Goal: Information Seeking & Learning: Learn about a topic

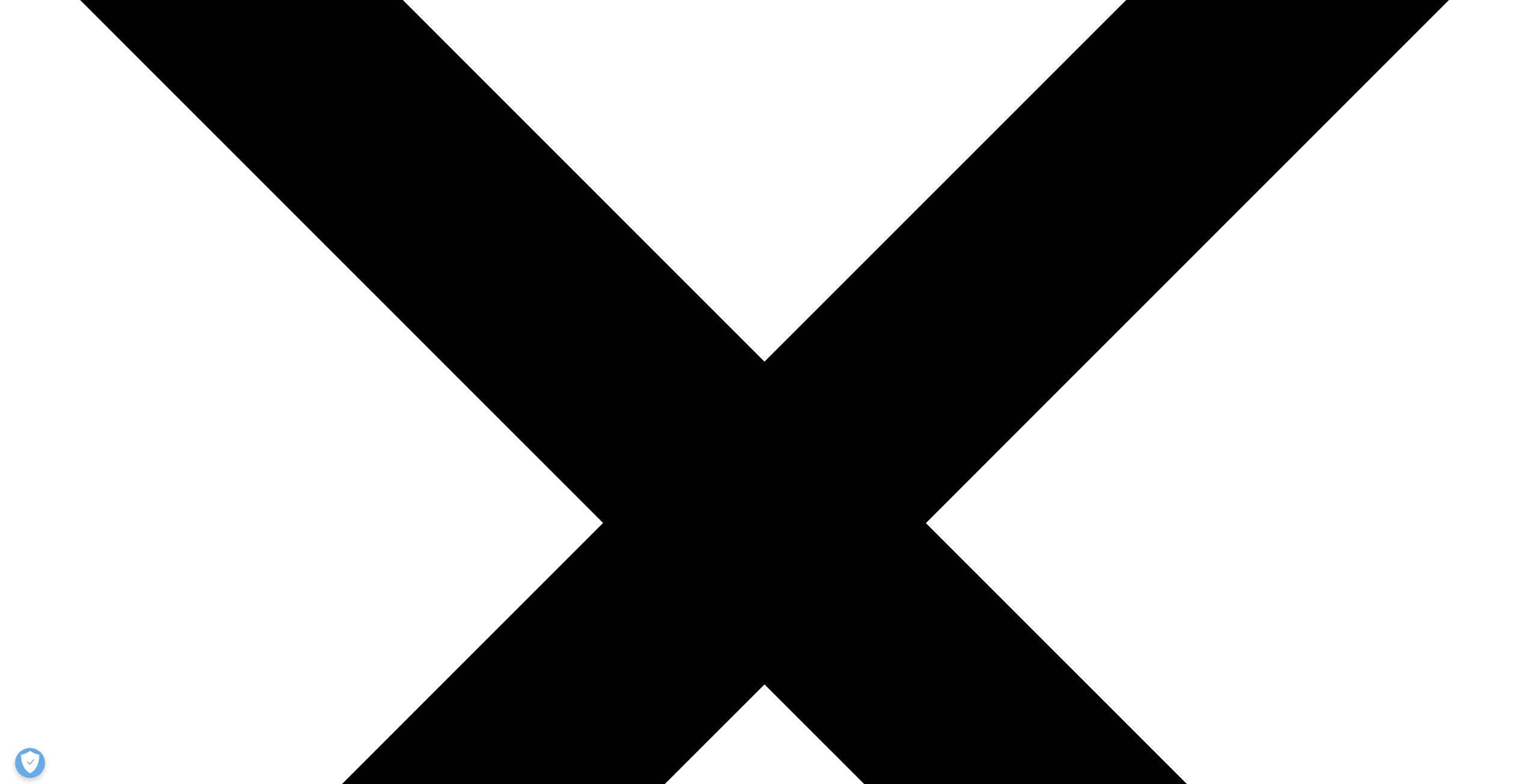
scroll to position [300, 0]
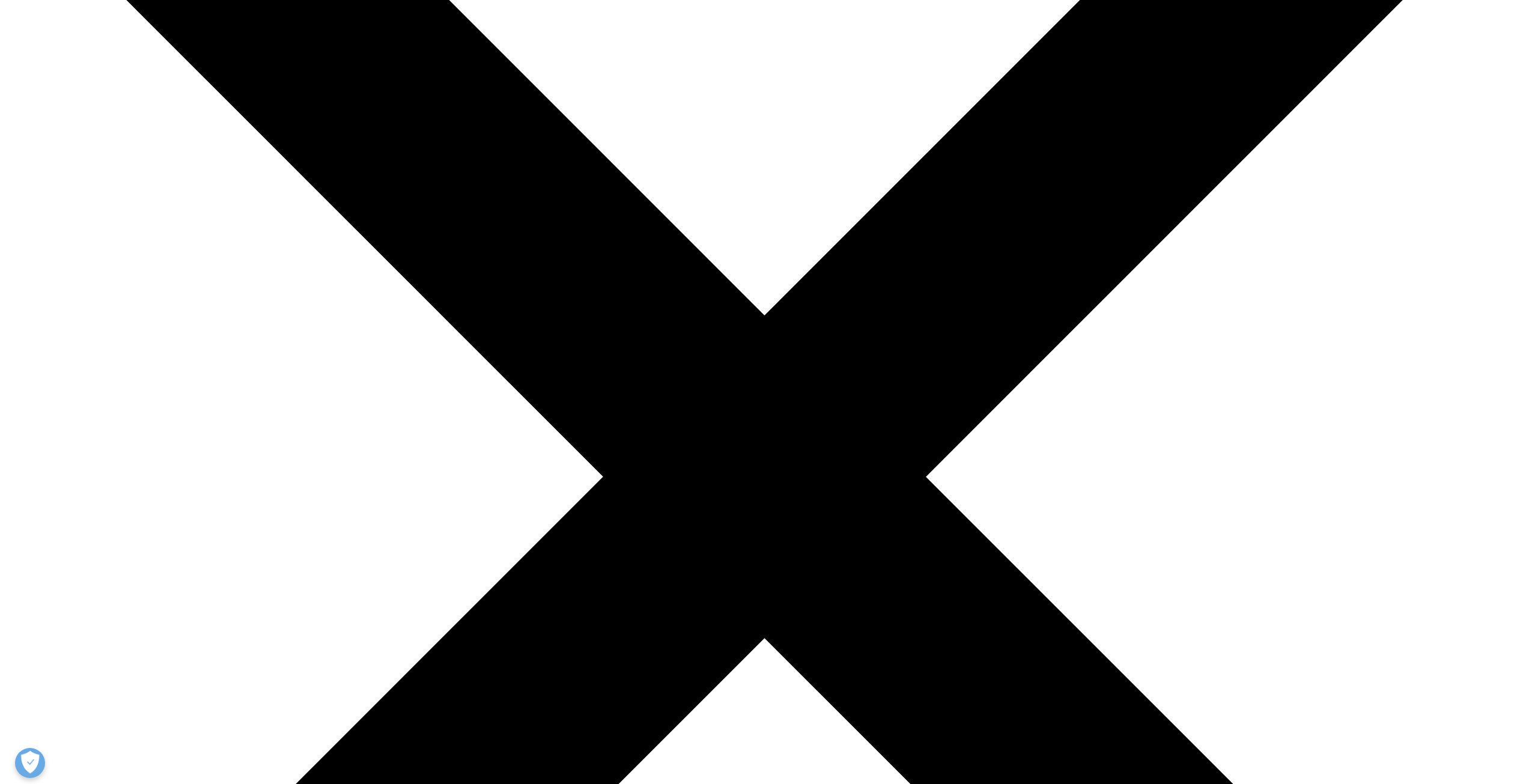
drag, startPoint x: 837, startPoint y: 525, endPoint x: 1115, endPoint y: 523, distance: 278.0
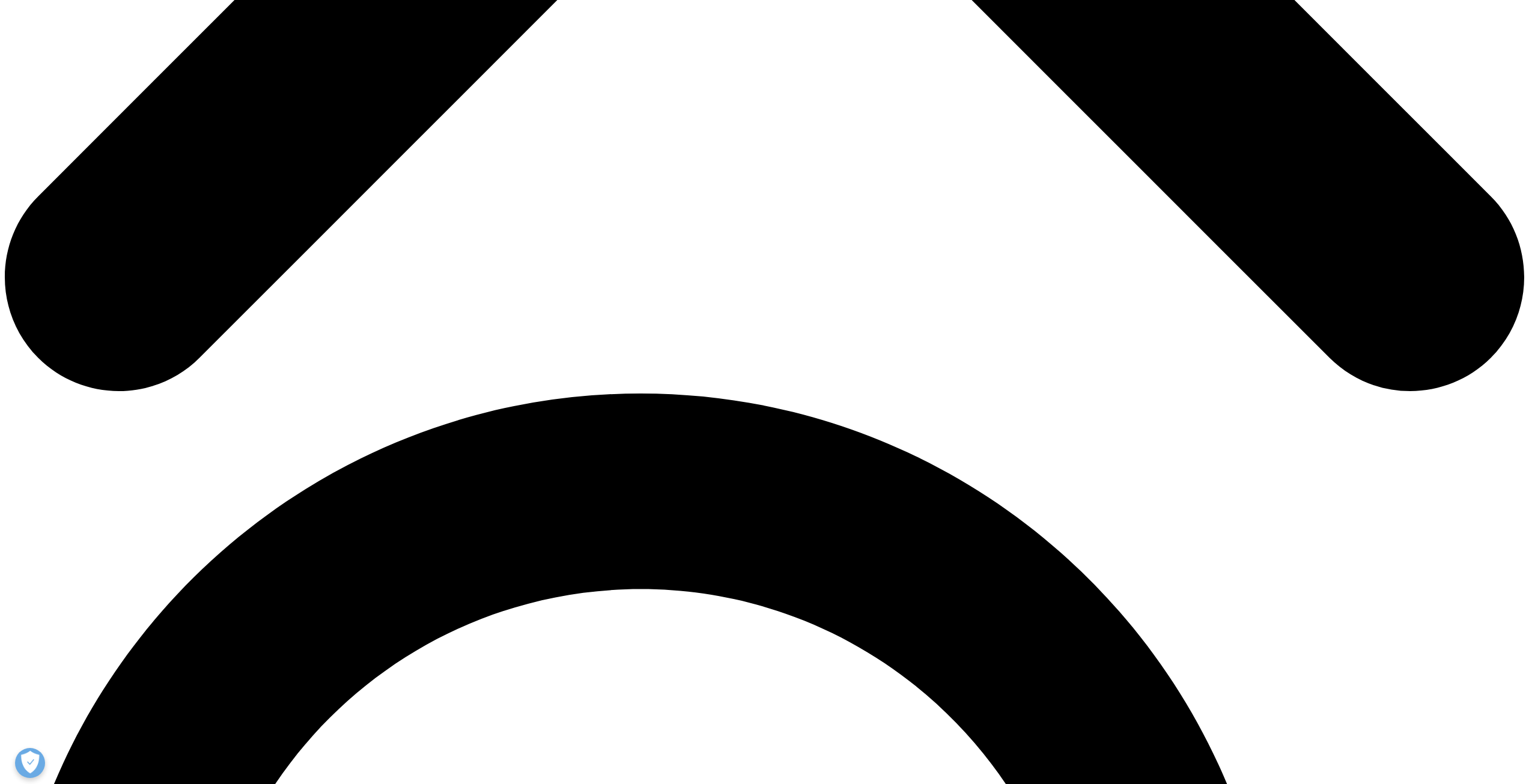
scroll to position [1321, 0]
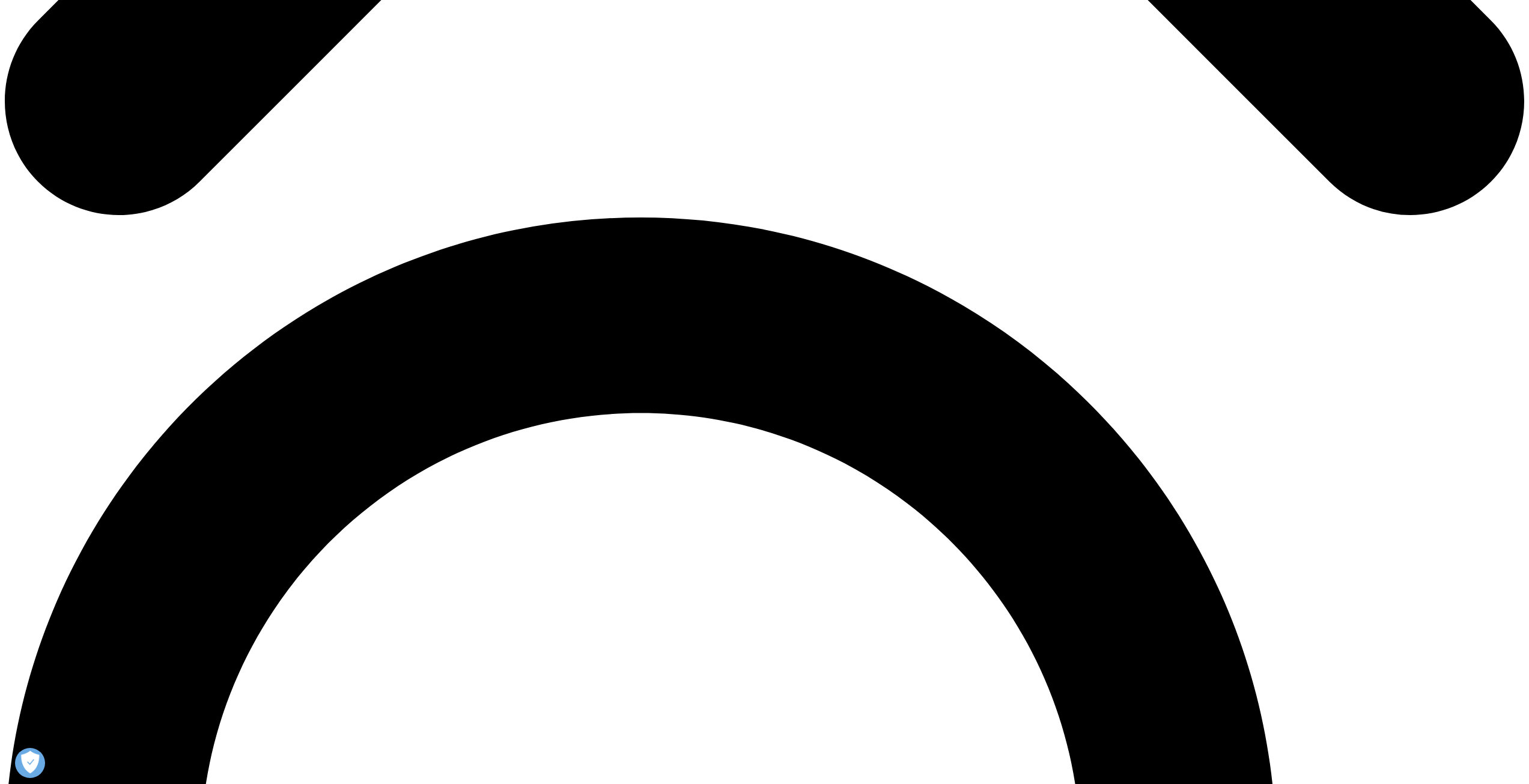
drag, startPoint x: 550, startPoint y: 219, endPoint x: 825, endPoint y: 215, distance: 275.0
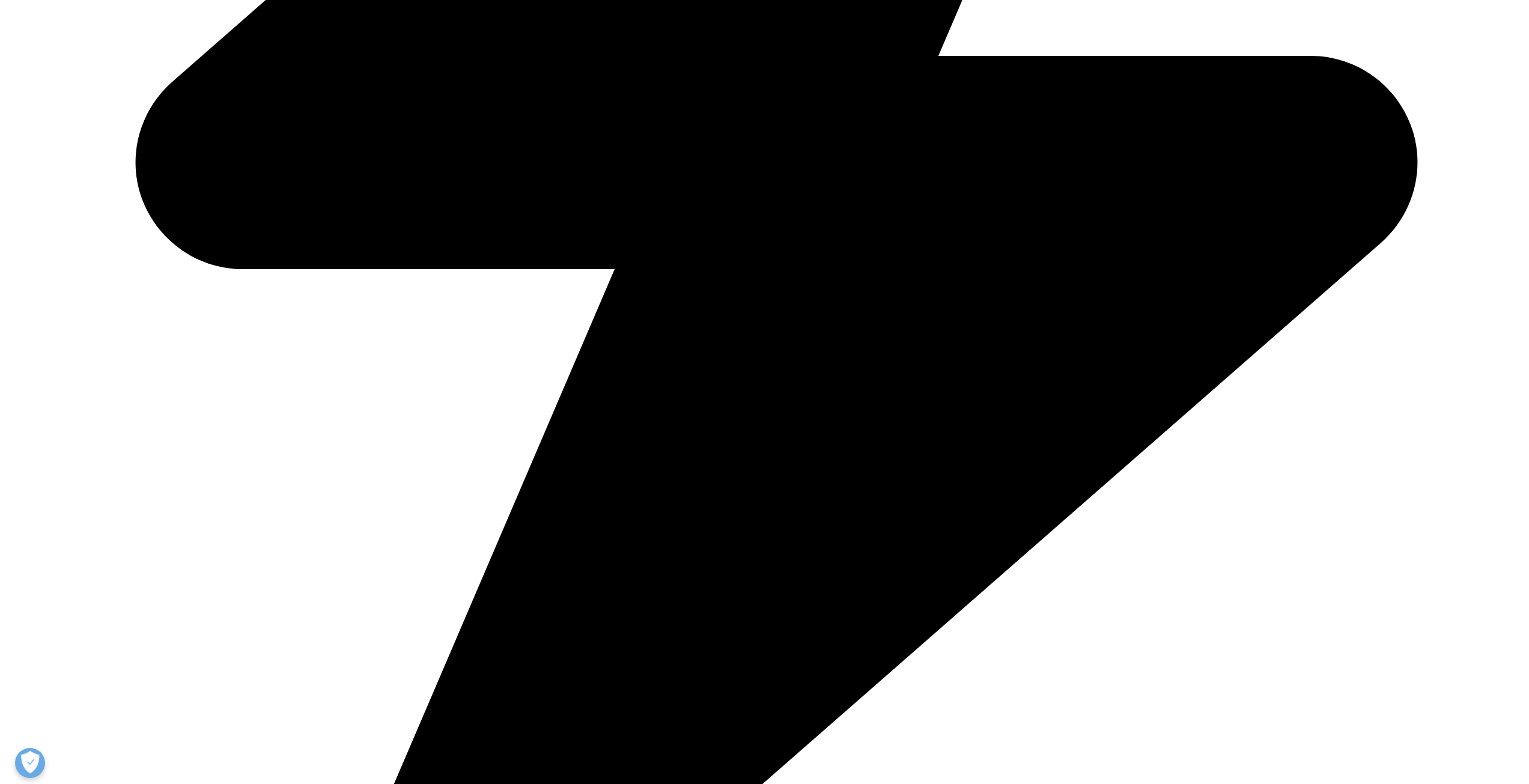
drag, startPoint x: 569, startPoint y: 237, endPoint x: 776, endPoint y: 231, distance: 207.1
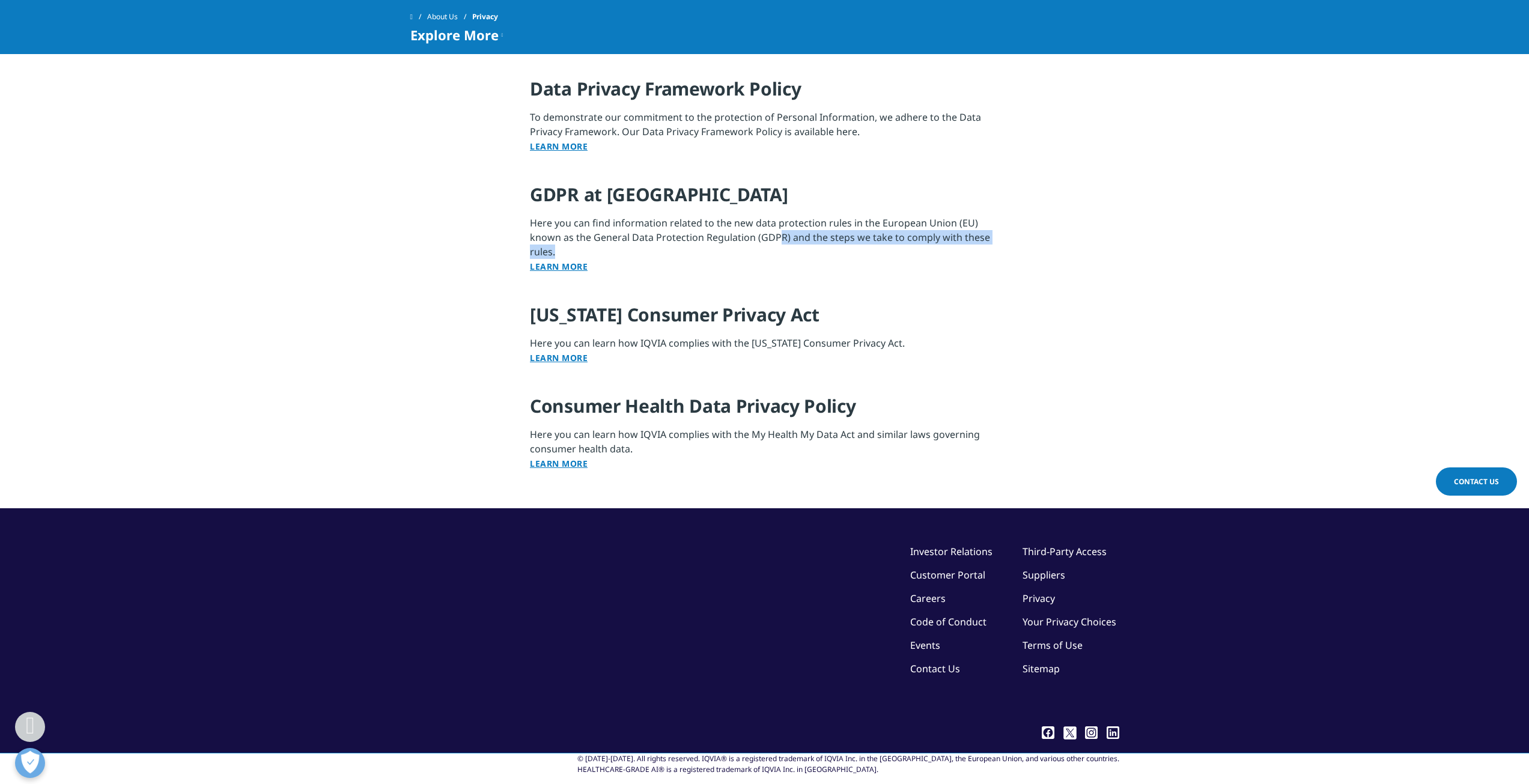
click at [776, 231] on p "Here you can find information related to the new data protection rules in the E…" at bounding box center [764, 248] width 469 height 66
